Goal: Transaction & Acquisition: Download file/media

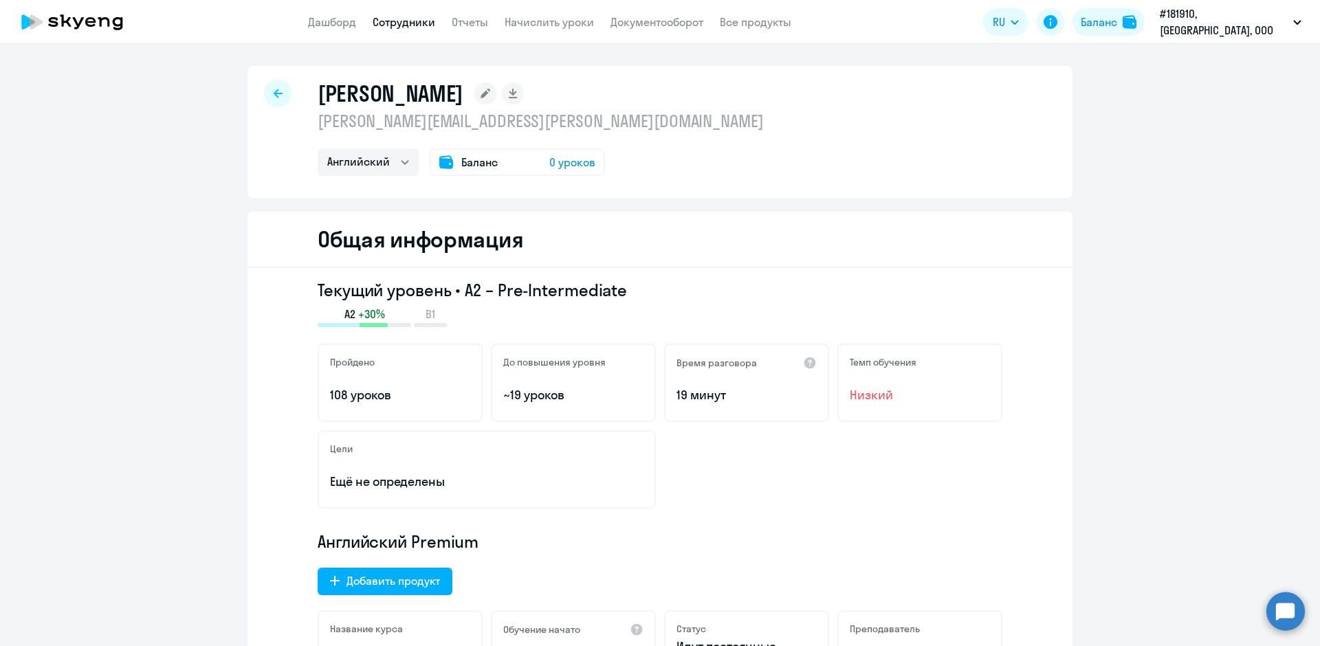
select select "english"
click at [356, 19] on link "Дашборд" at bounding box center [332, 22] width 48 height 14
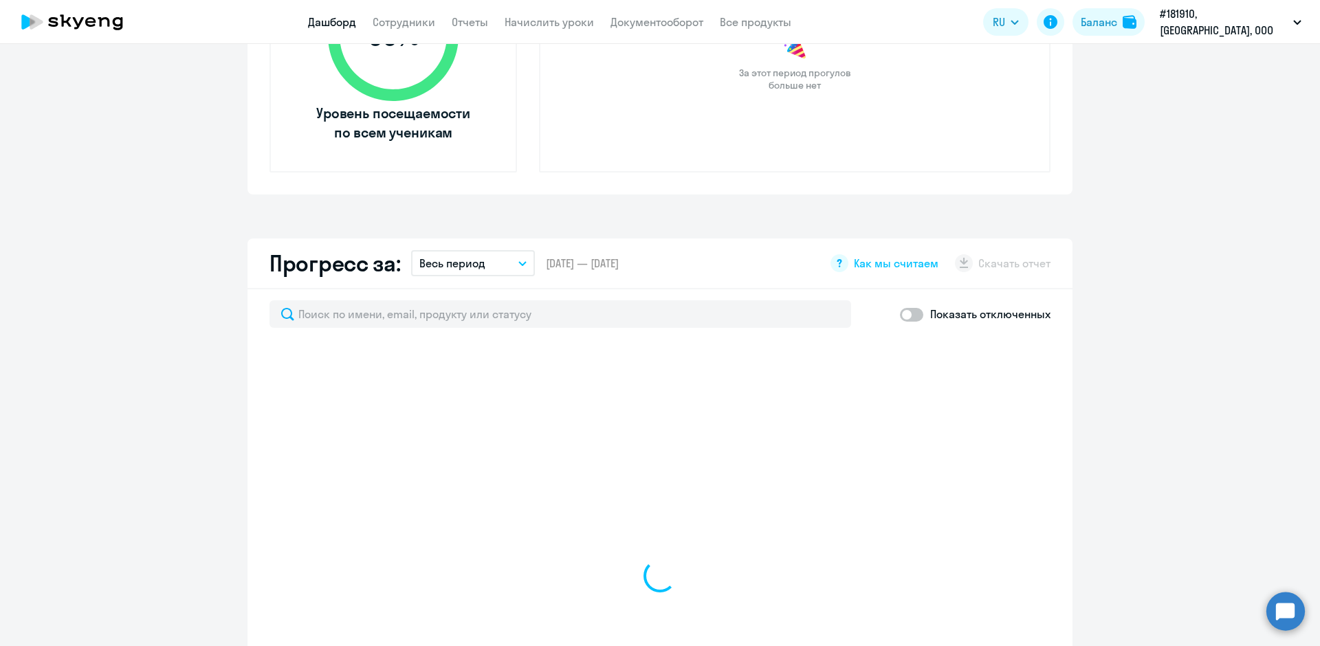
scroll to position [619, 0]
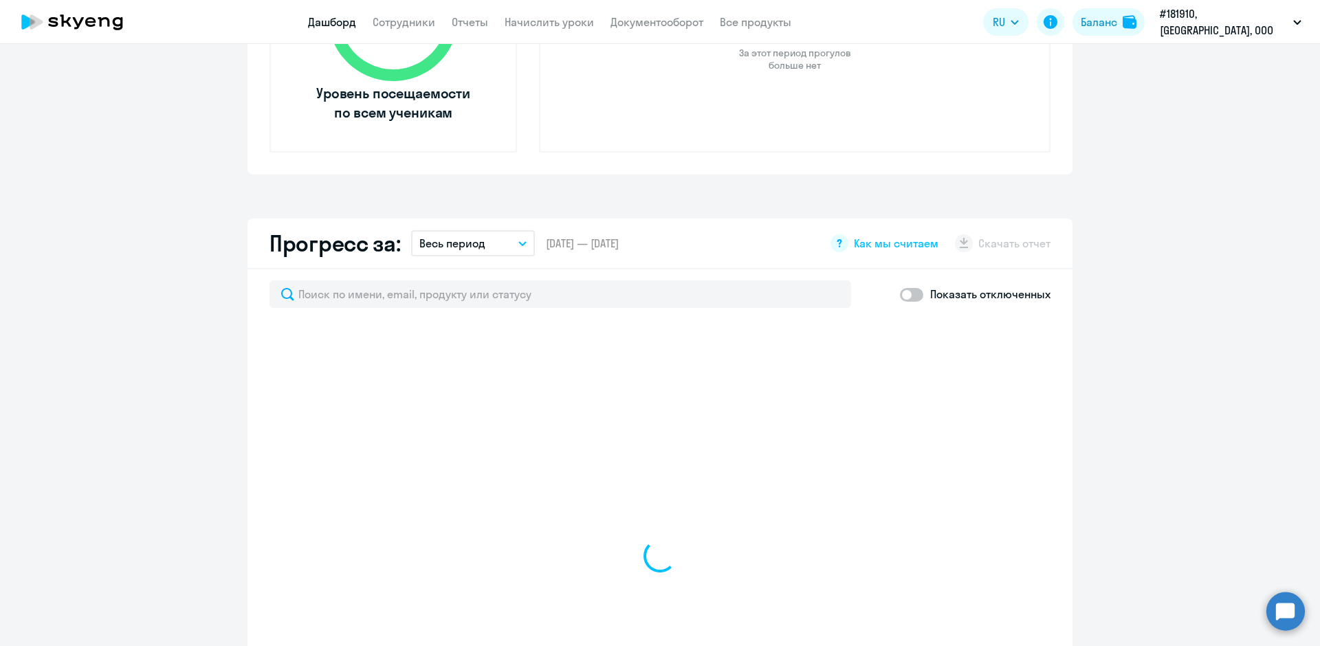
select select "30"
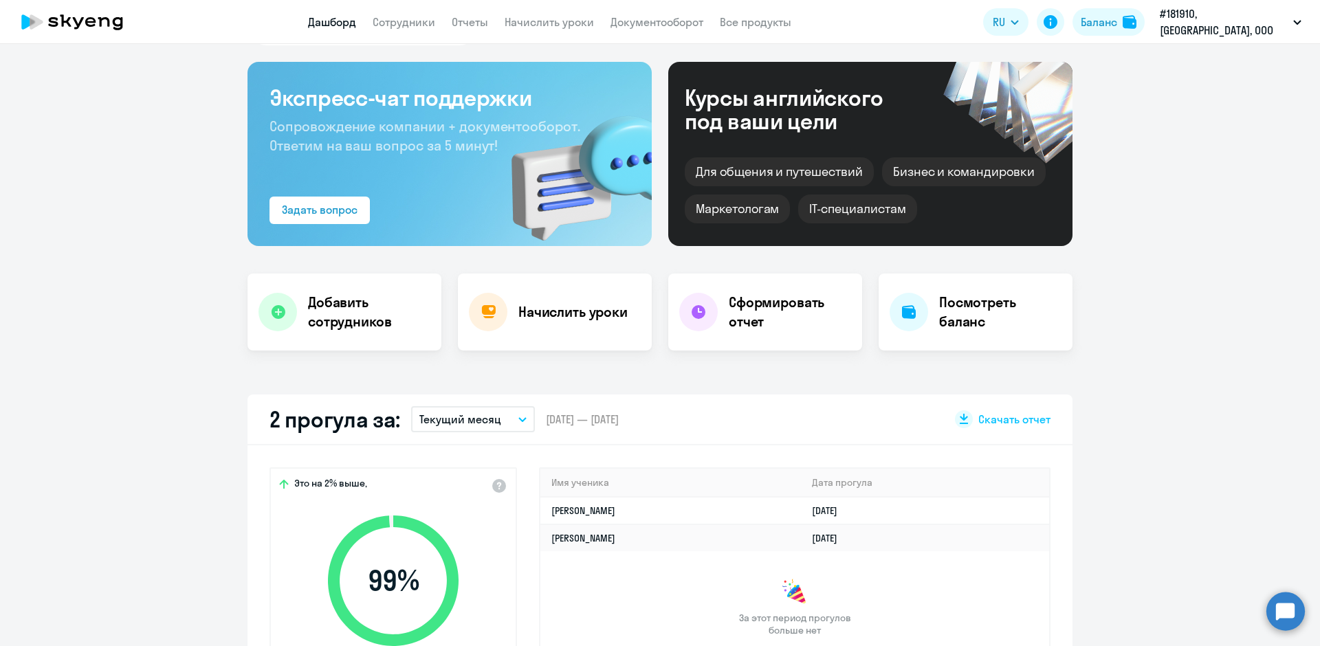
scroll to position [0, 0]
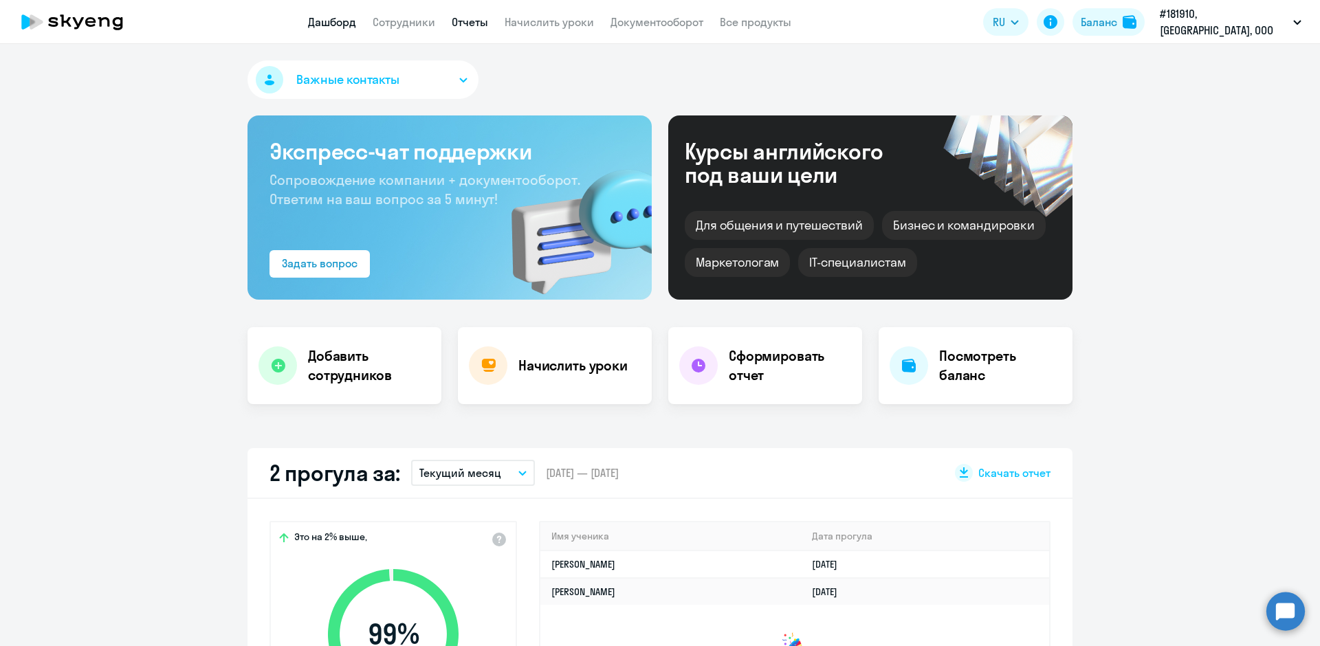
click at [485, 27] on link "Отчеты" at bounding box center [470, 22] width 36 height 14
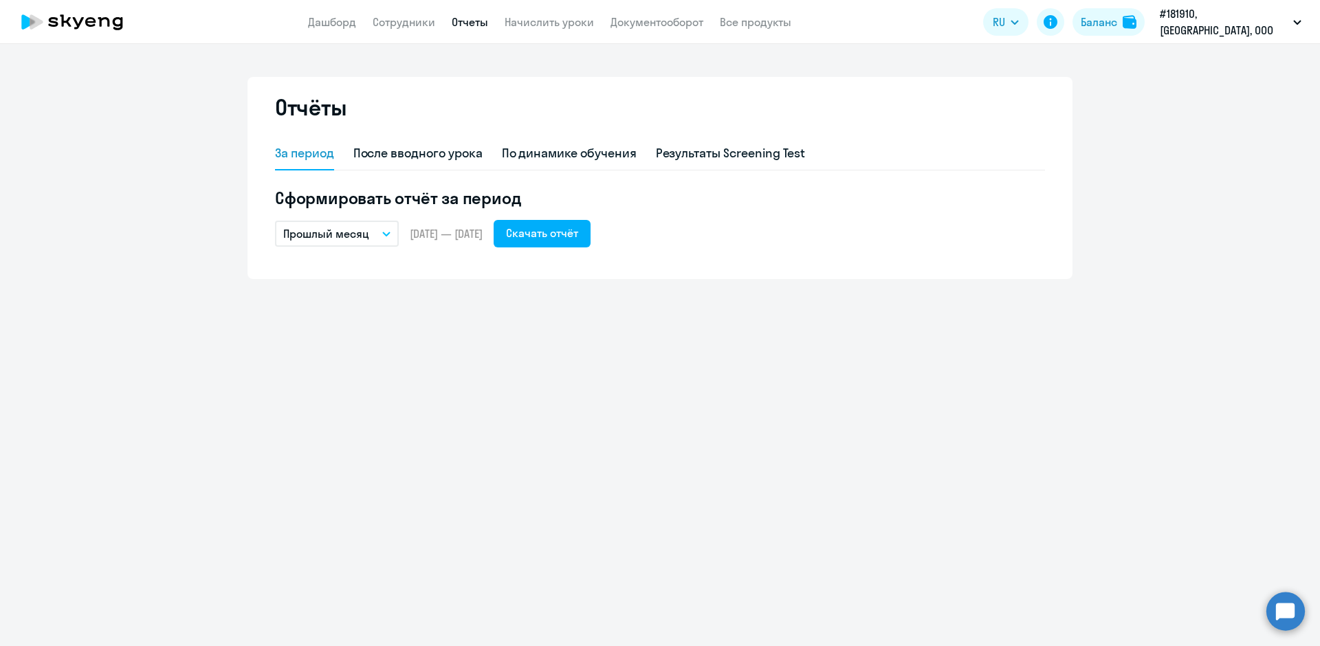
click at [388, 241] on button "Прошлый месяц" at bounding box center [337, 234] width 124 height 26
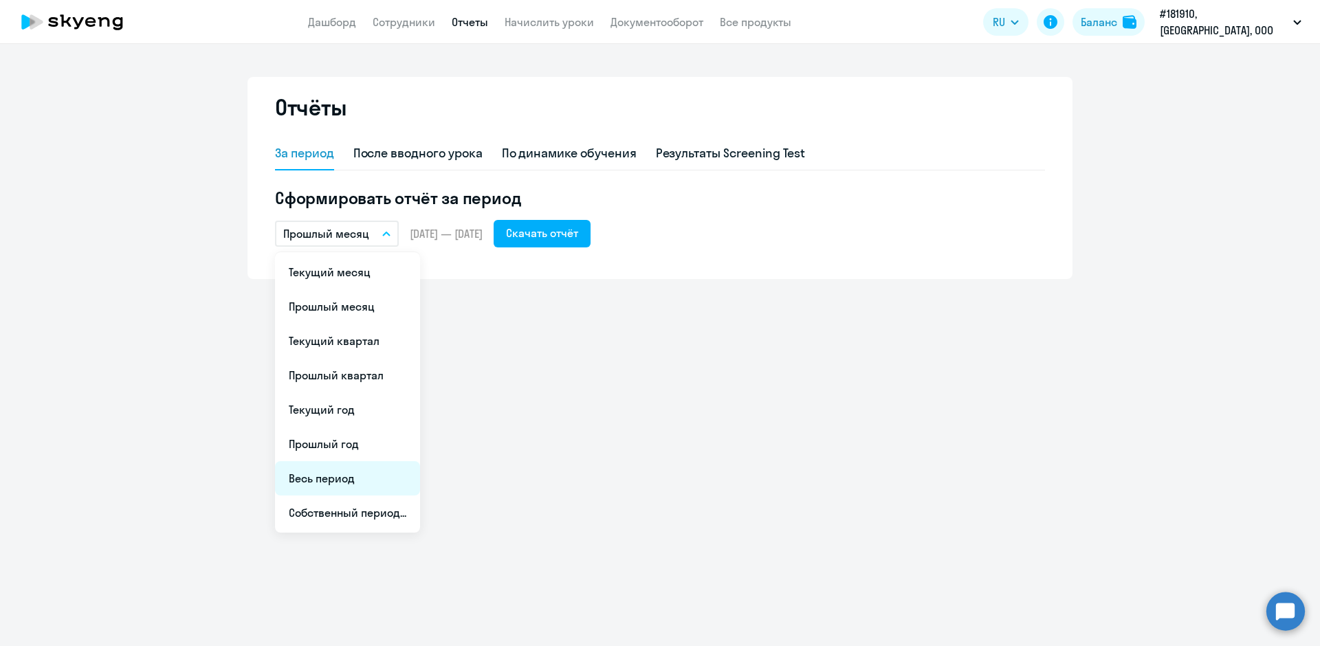
click at [320, 467] on li "Весь период" at bounding box center [347, 478] width 145 height 34
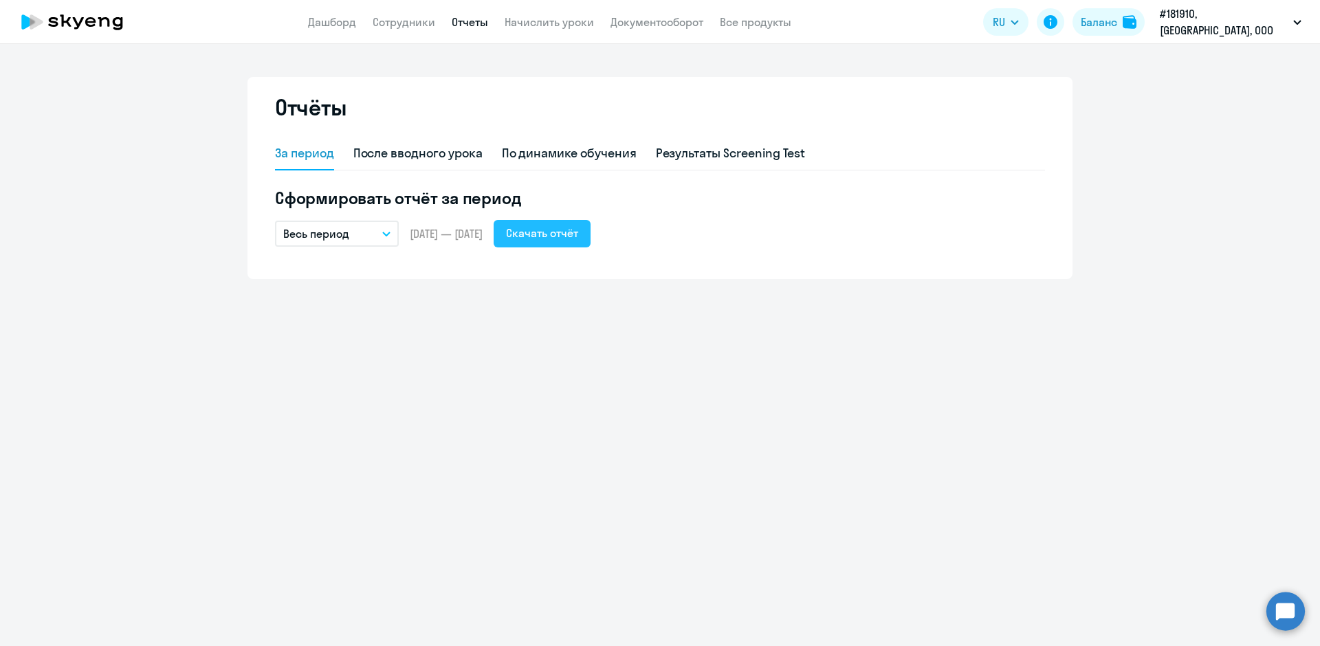
click at [578, 234] on div "Скачать отчёт" at bounding box center [542, 233] width 72 height 16
